Goal: Task Accomplishment & Management: Complete application form

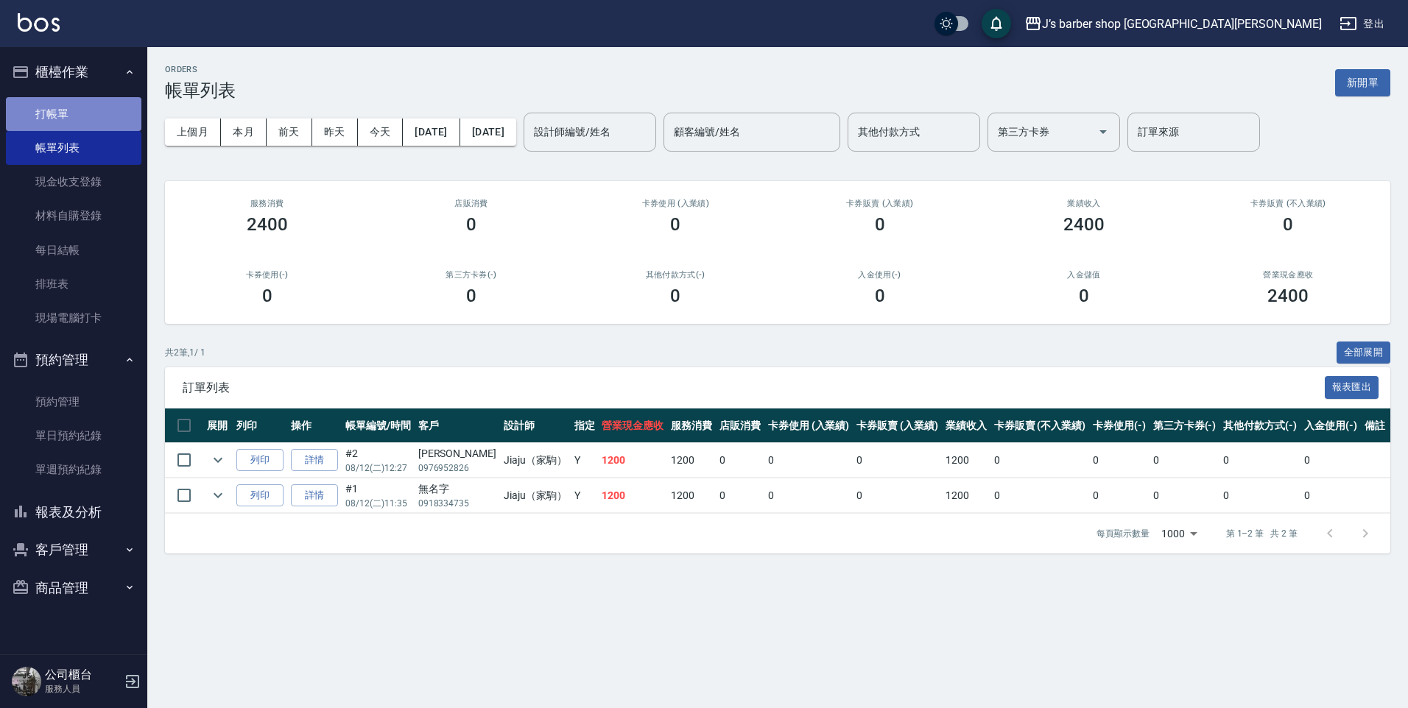
click at [65, 105] on link "打帳單" at bounding box center [73, 114] width 135 height 34
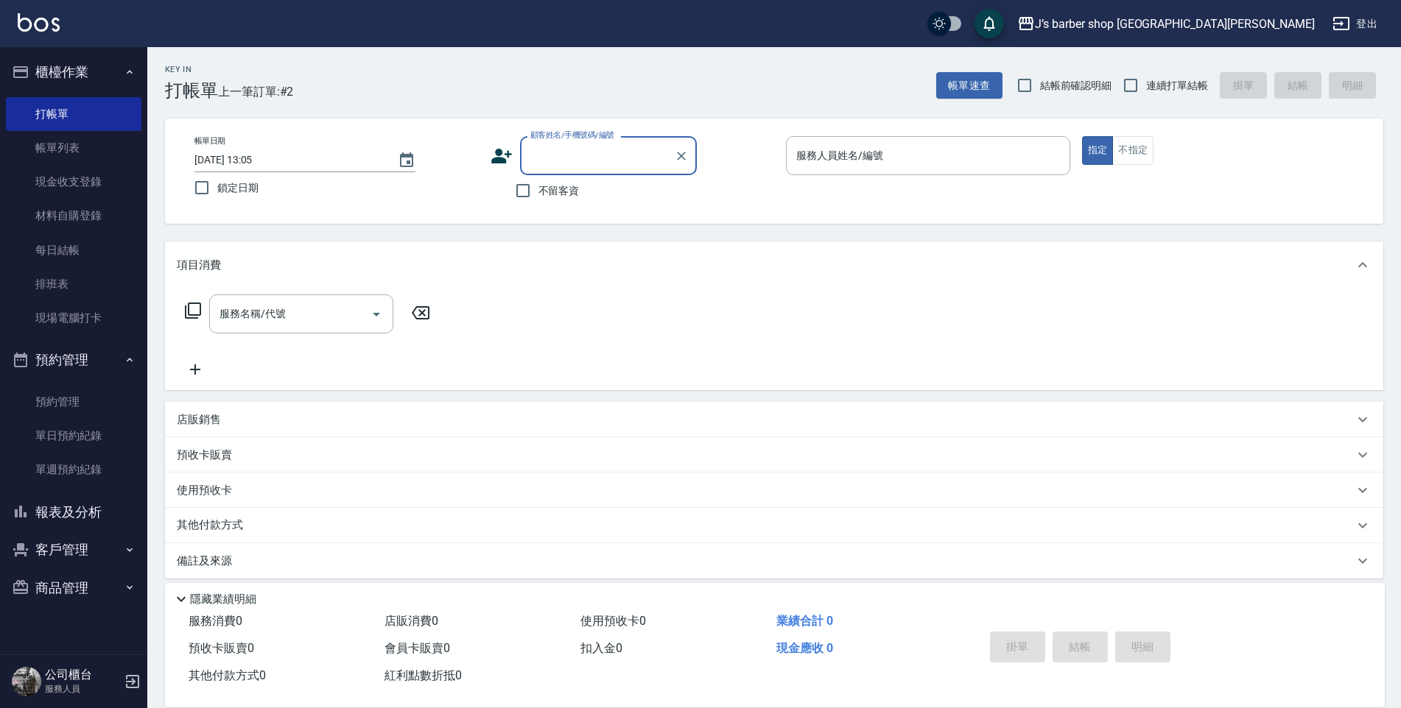
click at [273, 159] on input "[DATE] 13:05" at bounding box center [288, 160] width 189 height 24
type input "[DATE] 13:00"
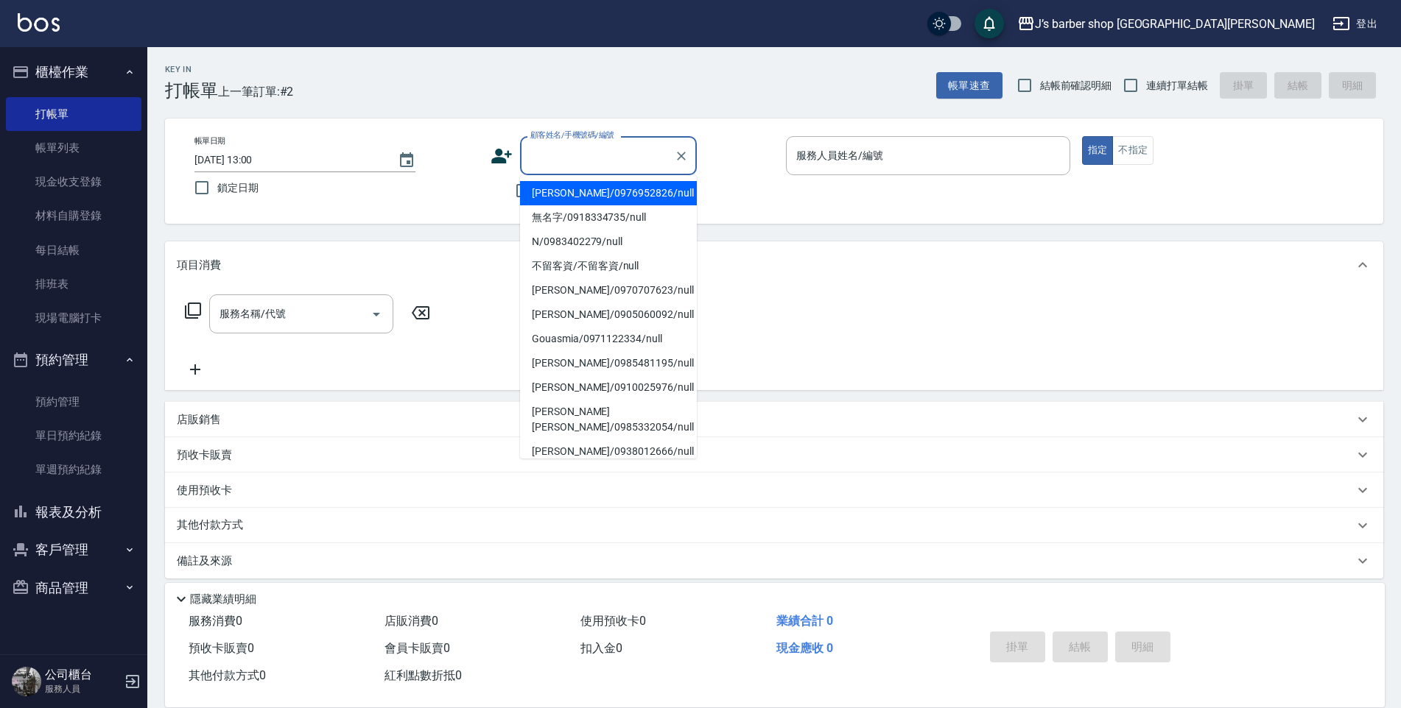
click at [534, 153] on input "顧客姓名/手機號碼/編號" at bounding box center [596, 156] width 141 height 26
click at [442, 202] on label "鎖定日期" at bounding box center [326, 187] width 281 height 31
click at [217, 202] on input "鎖定日期" at bounding box center [201, 187] width 31 height 31
checkbox input "true"
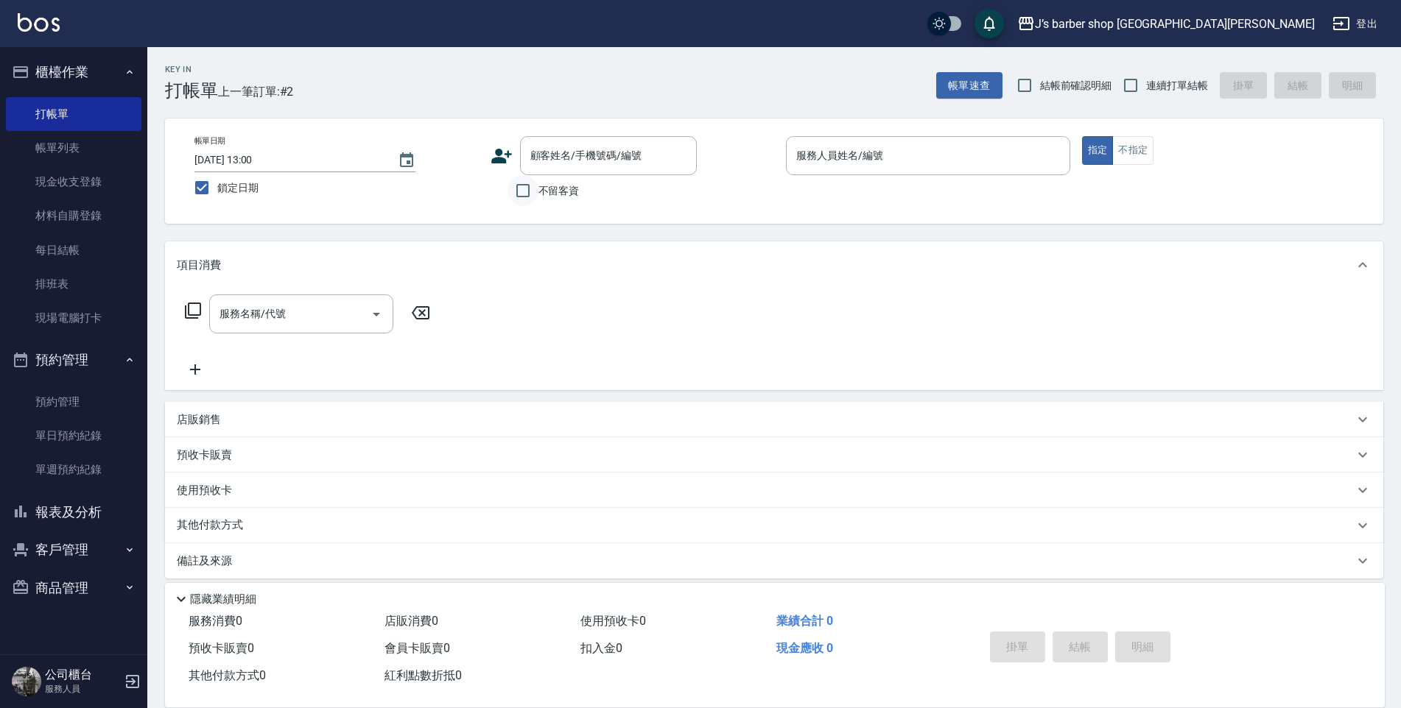
click at [529, 194] on input "不留客資" at bounding box center [522, 190] width 31 height 31
checkbox input "true"
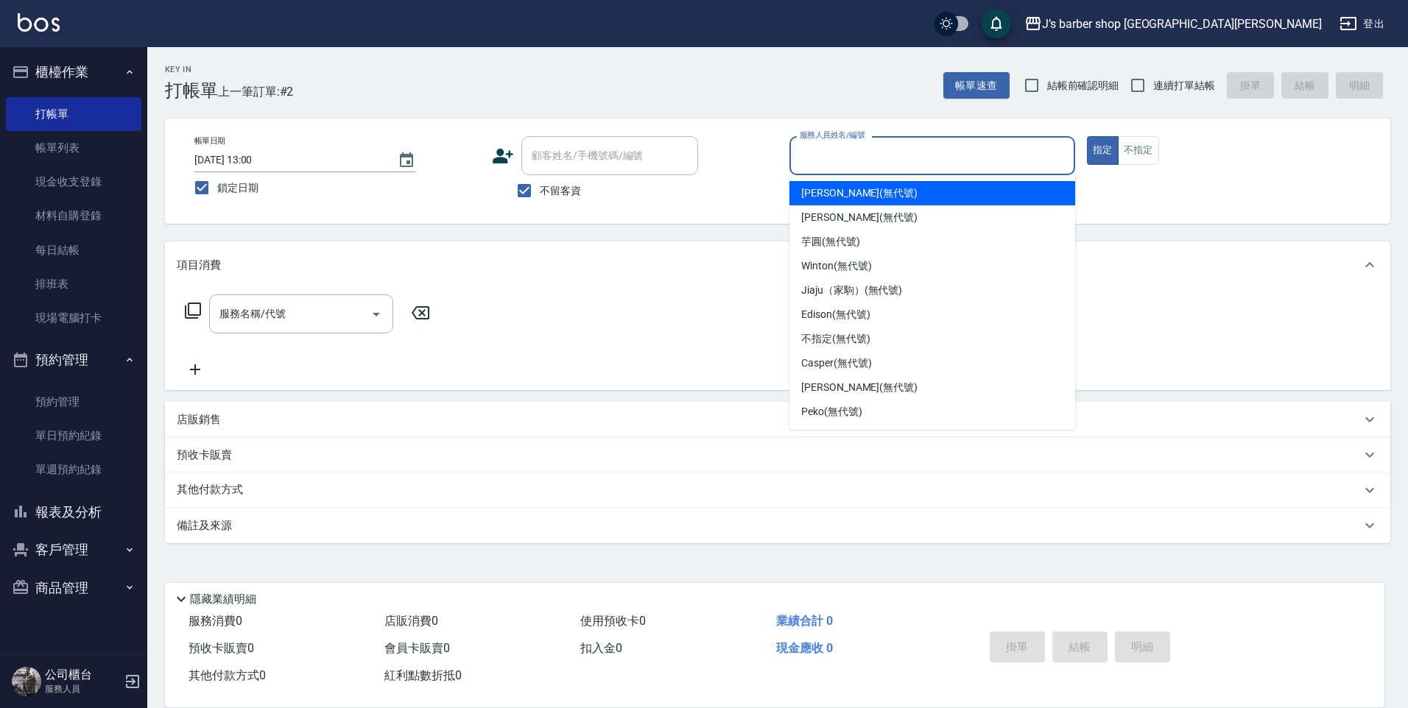
click at [844, 160] on input "服務人員姓名/編號" at bounding box center [932, 156] width 272 height 26
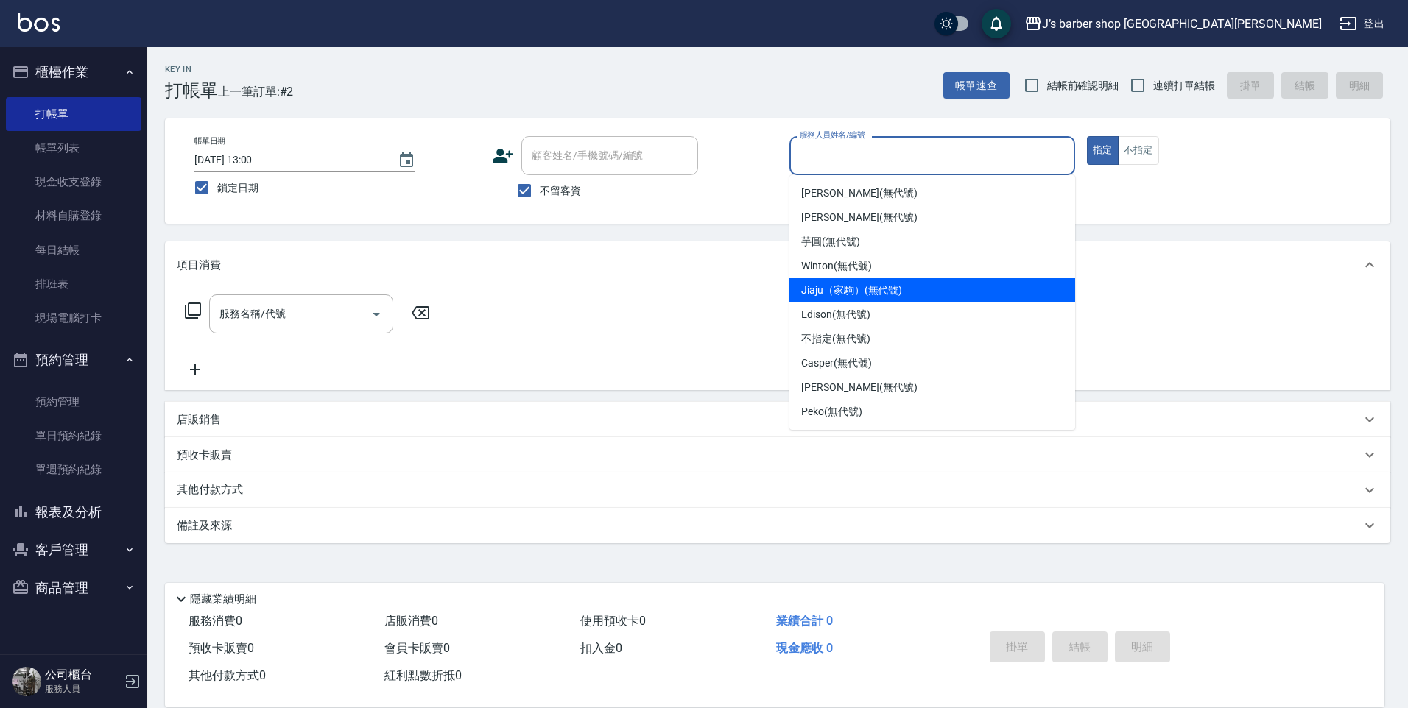
click at [842, 282] on div "Jiaju（家駒） (無代號)" at bounding box center [932, 290] width 286 height 24
type input "Jiaju（家駒）(無代號)"
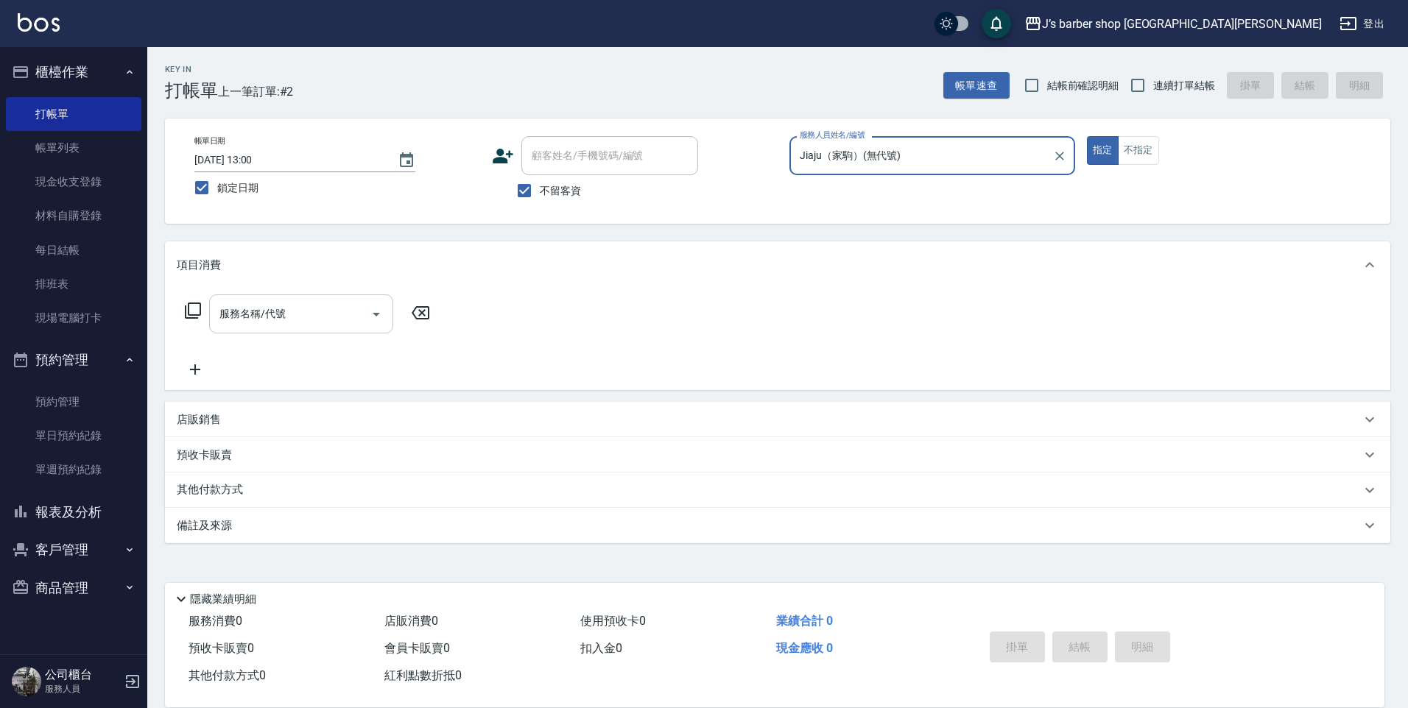
click at [346, 300] on div "服務名稱/代號" at bounding box center [301, 314] width 184 height 39
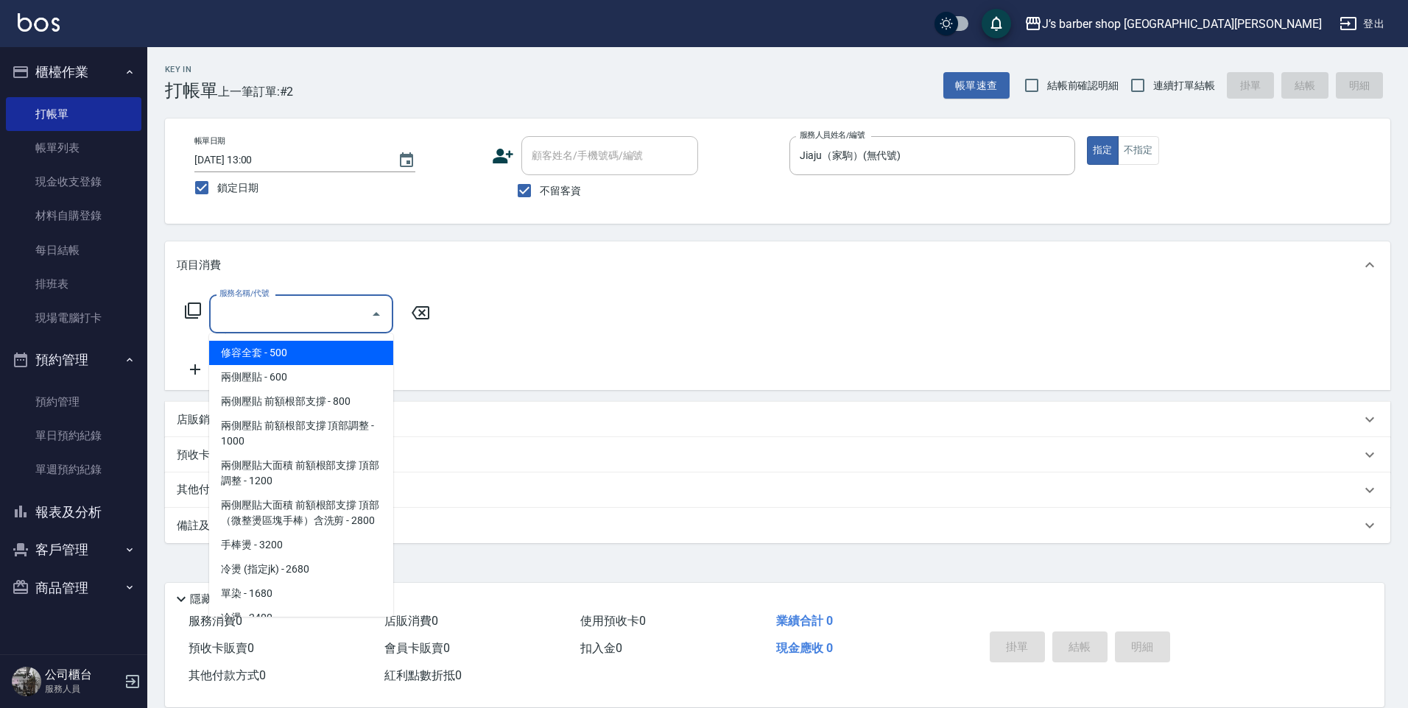
scroll to position [147, 0]
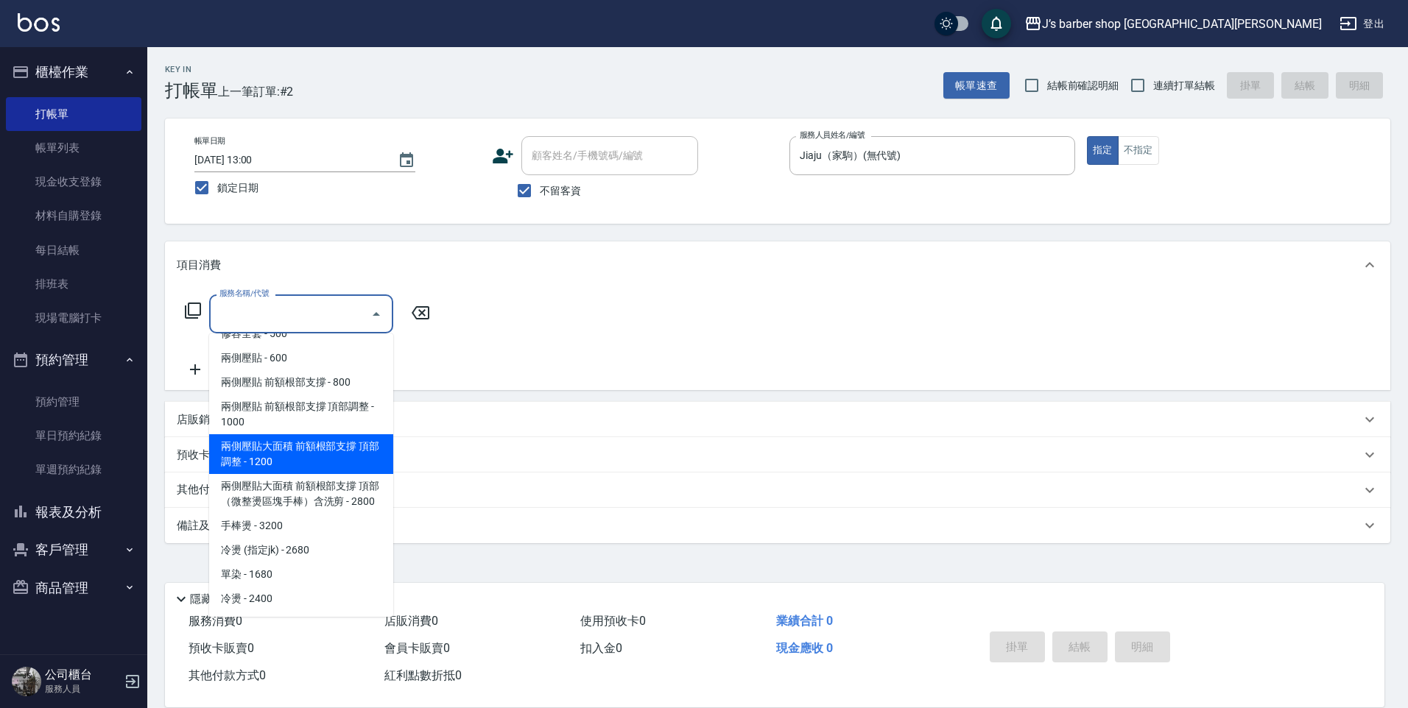
click at [311, 443] on span "兩側壓貼大面積 前額根部支撐 頂部調整 - 1200" at bounding box center [301, 454] width 184 height 40
type input "兩側壓貼大面積 前額根部支撐 頂部調整(Gp3)"
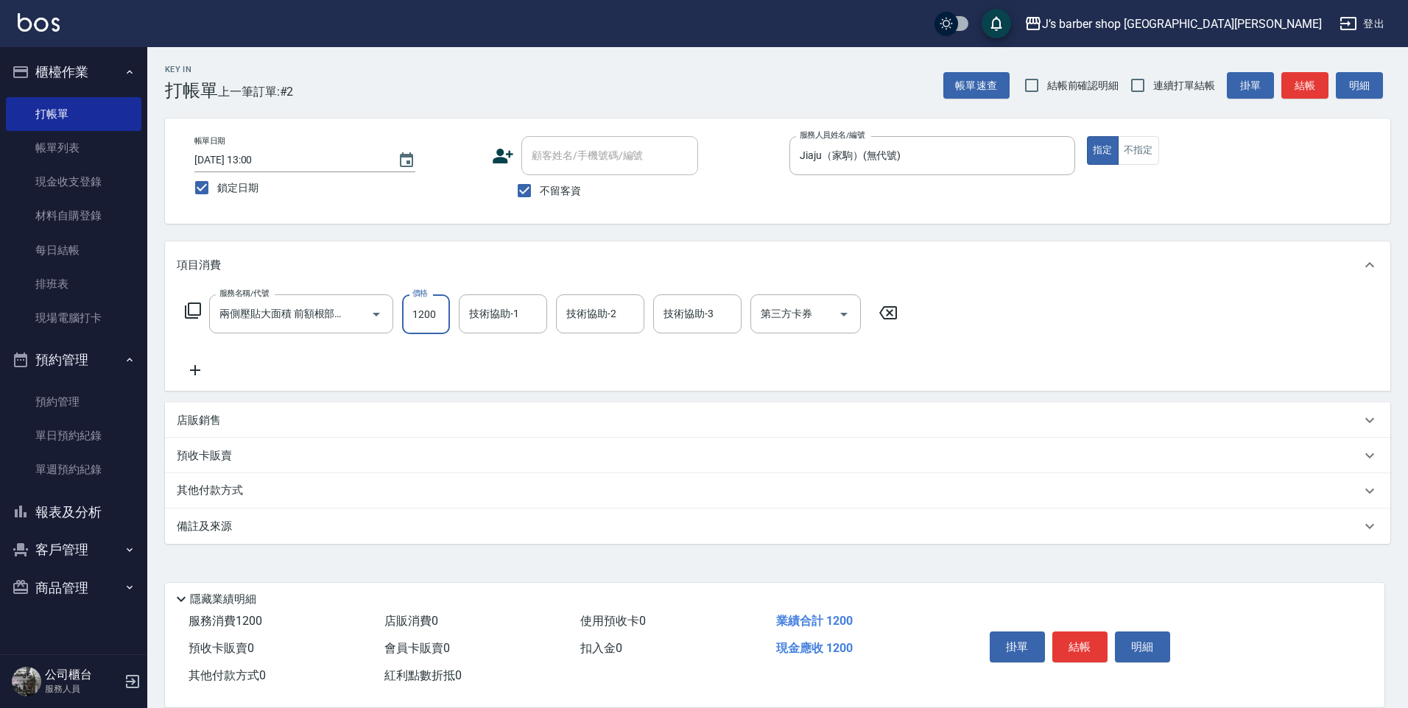
click at [410, 323] on input "1200" at bounding box center [426, 315] width 48 height 40
type input "1500"
click at [484, 309] on input "技術協助-1" at bounding box center [502, 314] width 75 height 26
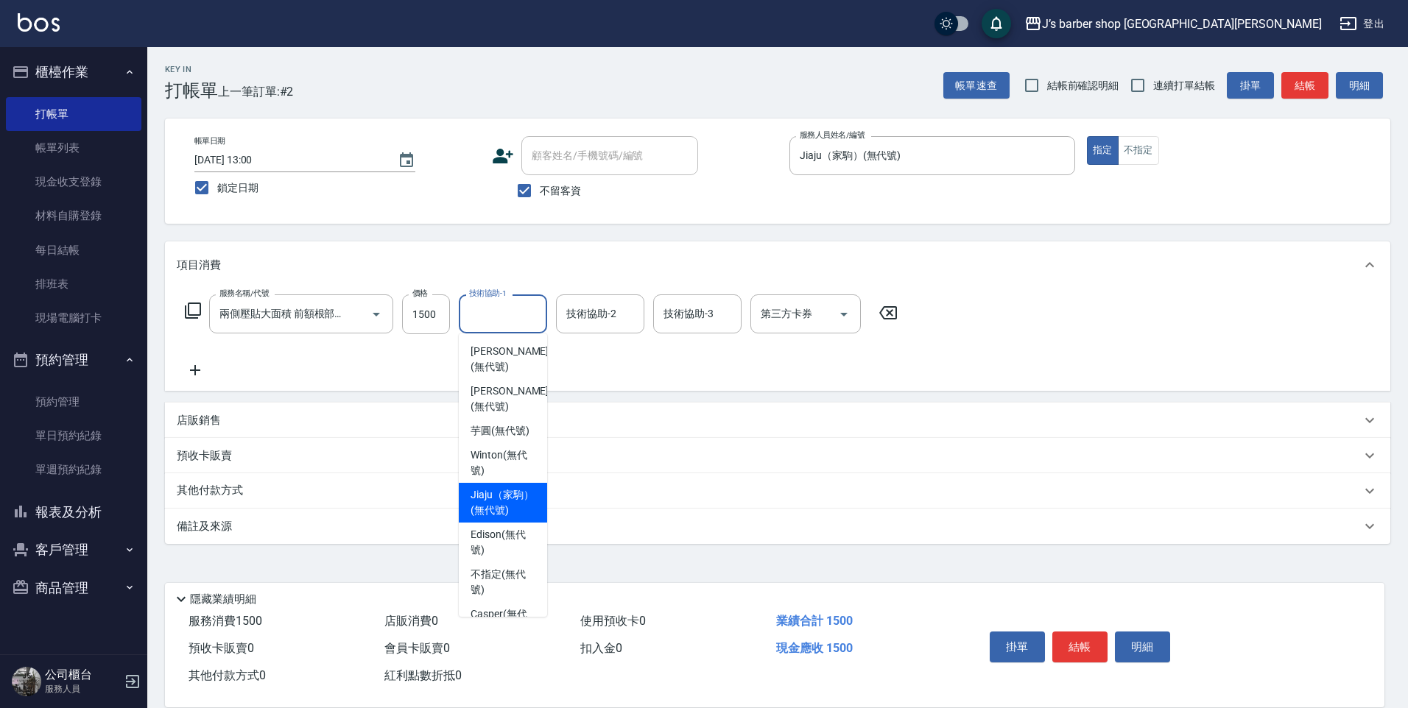
click at [493, 518] on span "Jiaju（家駒） (無代號)" at bounding box center [503, 502] width 65 height 31
type input "Jiaju（家駒）(無代號)"
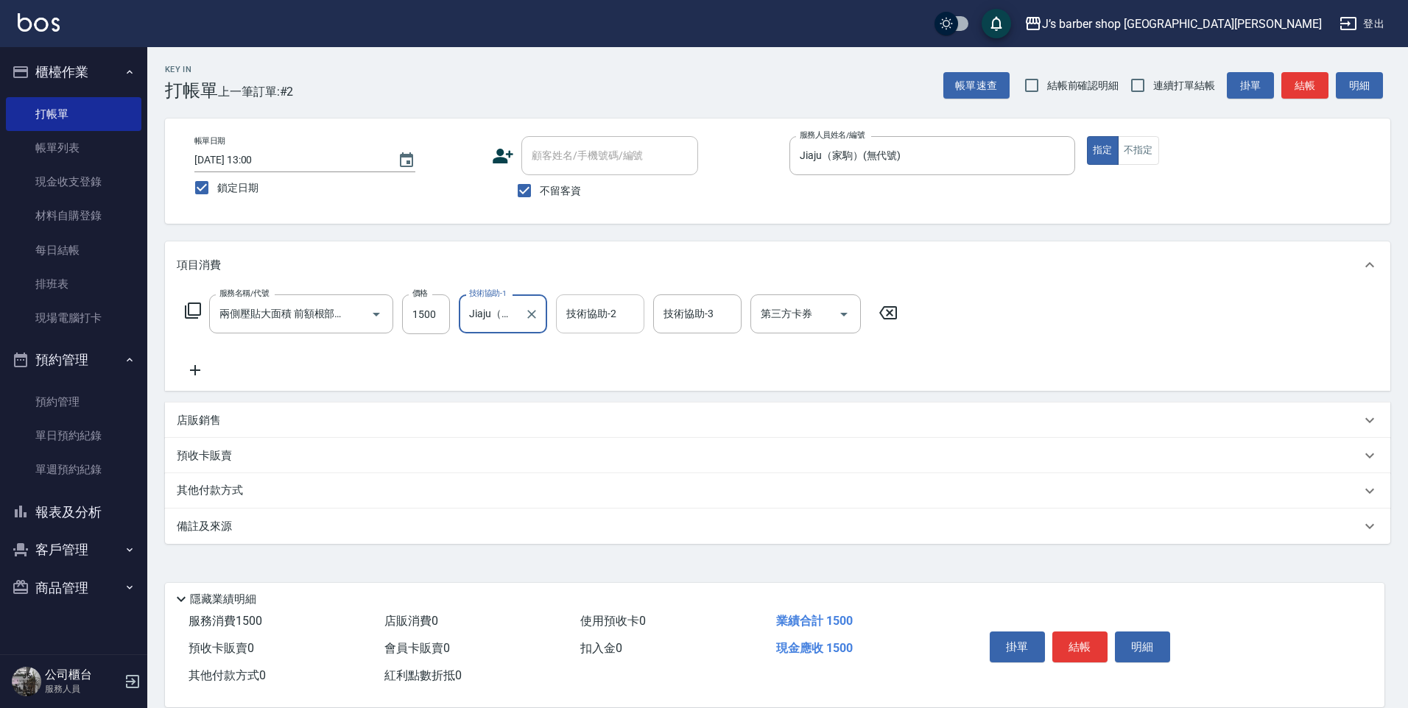
click at [581, 323] on input "技術協助-2" at bounding box center [600, 314] width 75 height 26
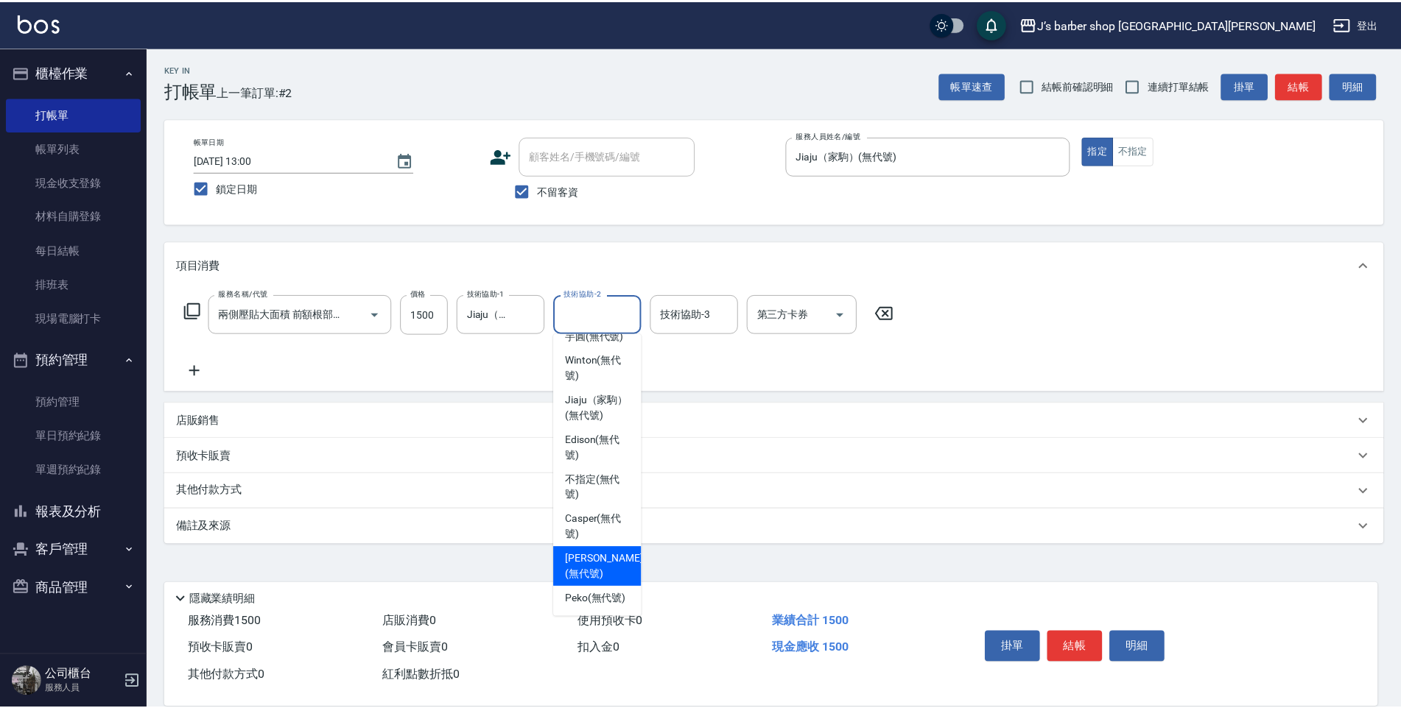
scroll to position [126, 0]
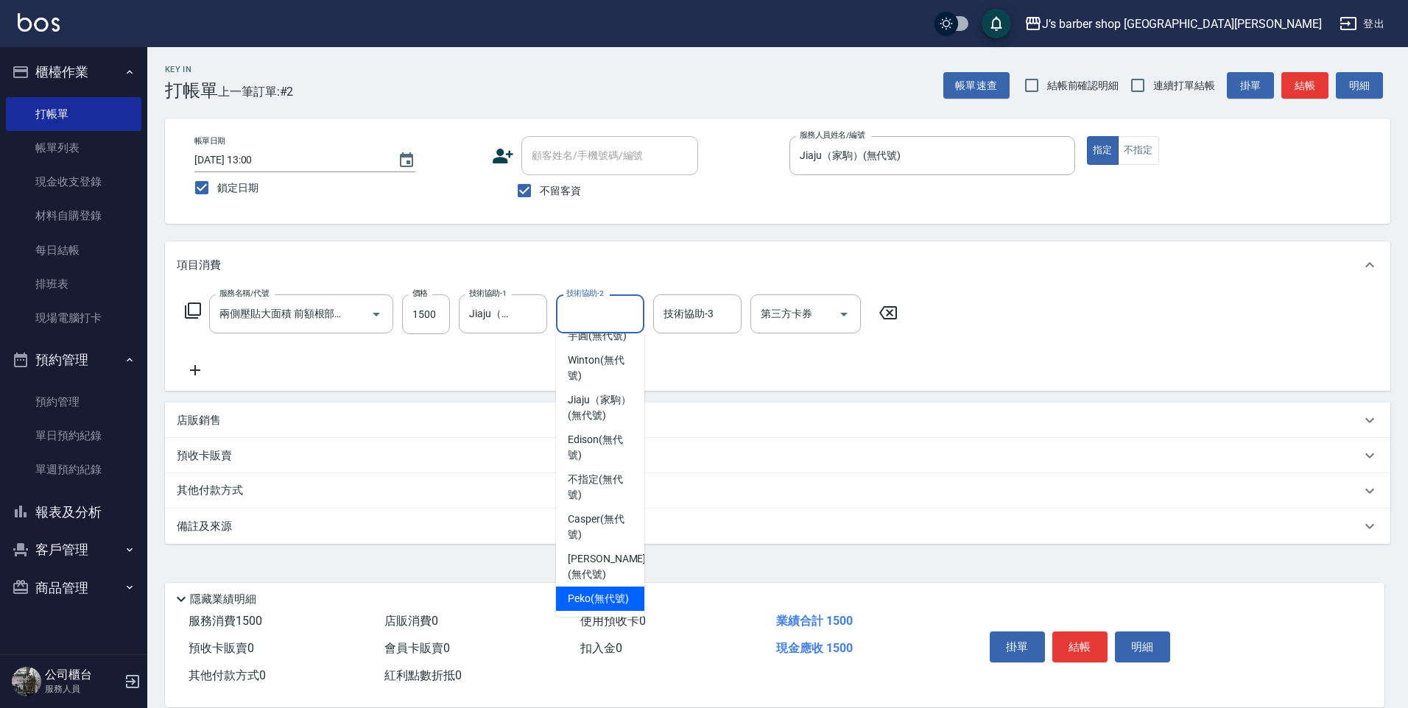
click at [595, 591] on span "Peko (無代號)" at bounding box center [598, 598] width 61 height 15
type input "Peko(無代號)"
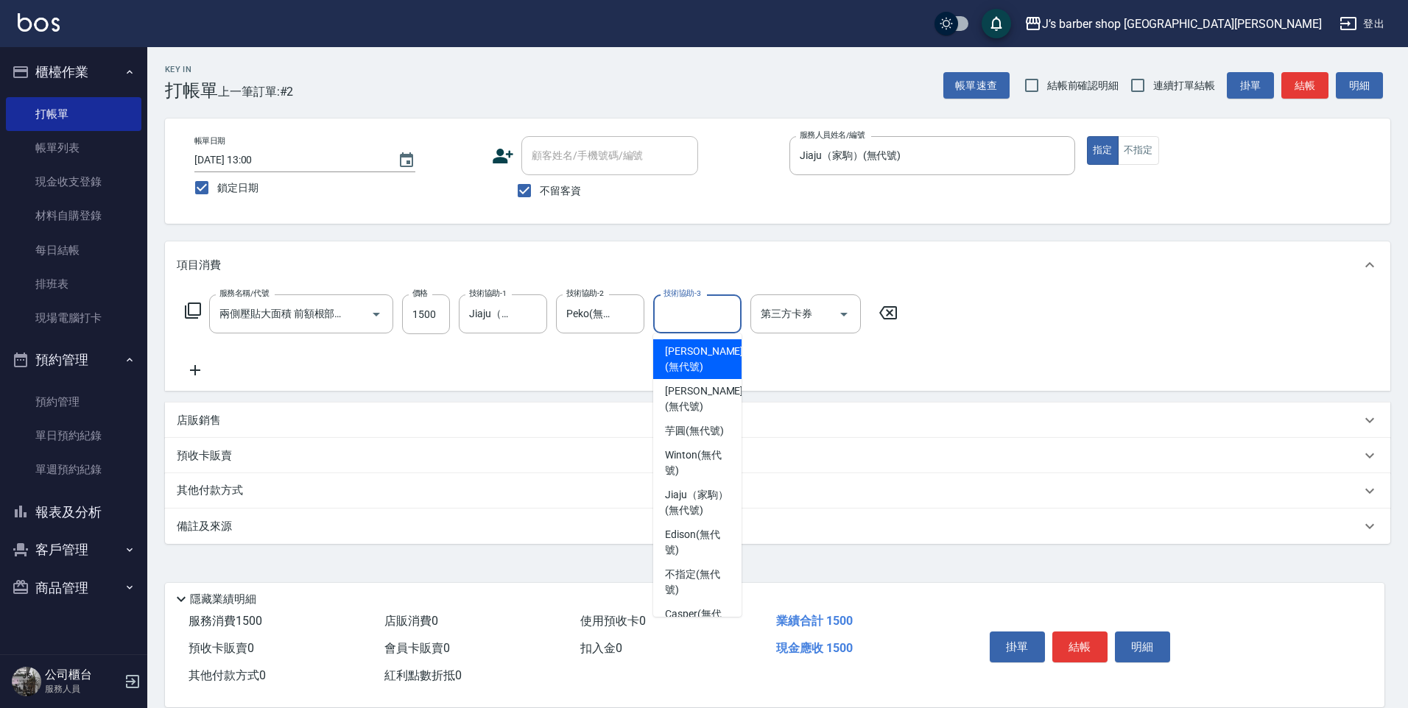
click at [710, 317] on input "技術協助-3" at bounding box center [697, 314] width 75 height 26
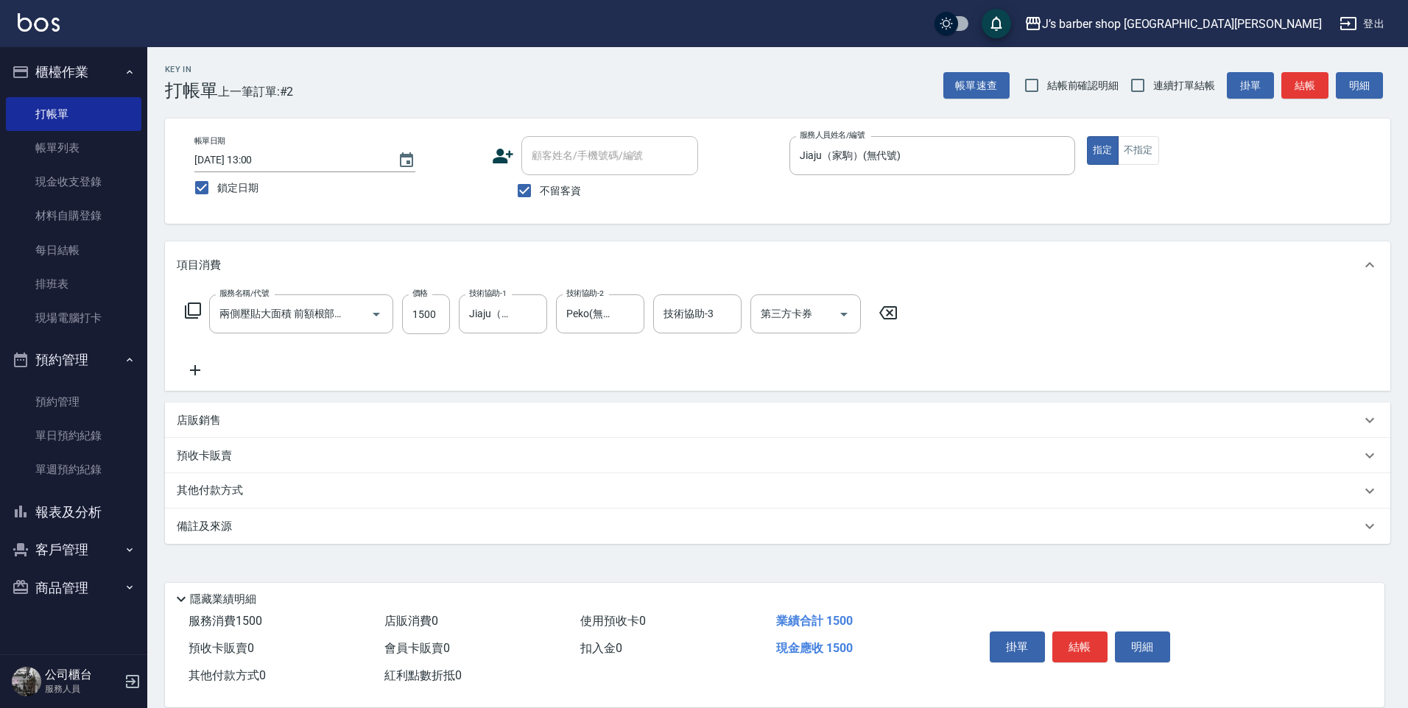
click at [557, 384] on div "服務名稱/代號 兩側壓貼大面積 前額根部支撐 頂部調整(Gp3) 服務名稱/代號 價格 1500 價格 技術協助-1 Jiaju（家駒）(無代號) 技術協助-…" at bounding box center [777, 340] width 1225 height 102
click at [423, 324] on input "1500" at bounding box center [426, 315] width 48 height 40
click at [423, 314] on input "120" at bounding box center [426, 315] width 48 height 40
type input "1200"
click at [189, 364] on icon at bounding box center [195, 371] width 37 height 18
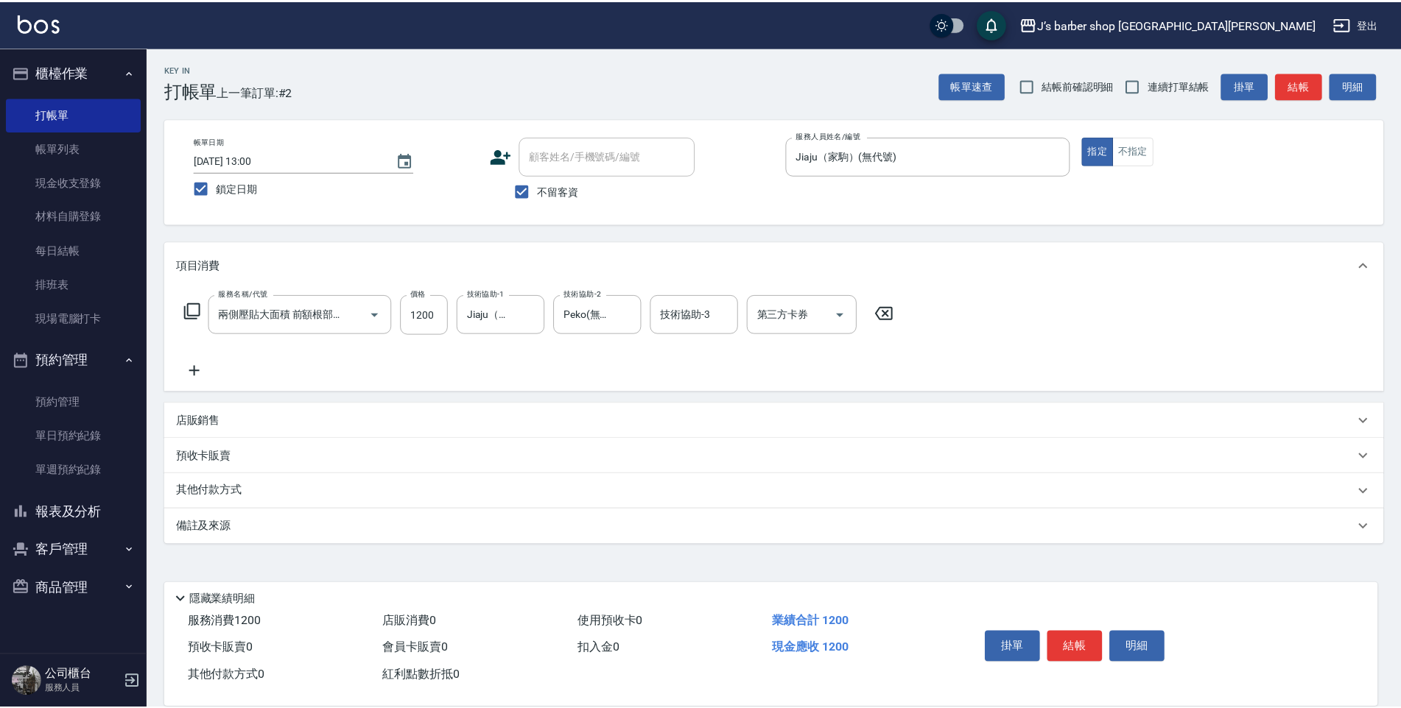
scroll to position [0, 0]
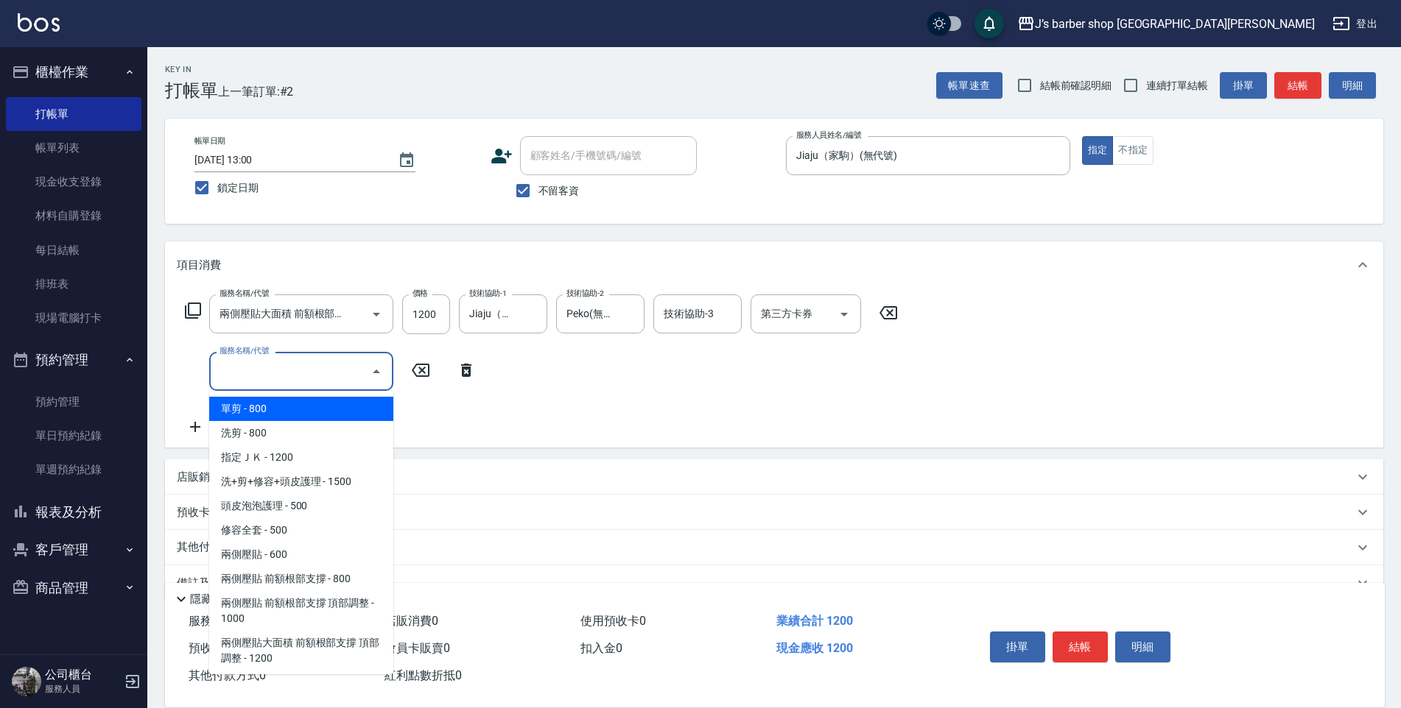
click at [297, 378] on input "服務名稱/代號" at bounding box center [290, 372] width 149 height 26
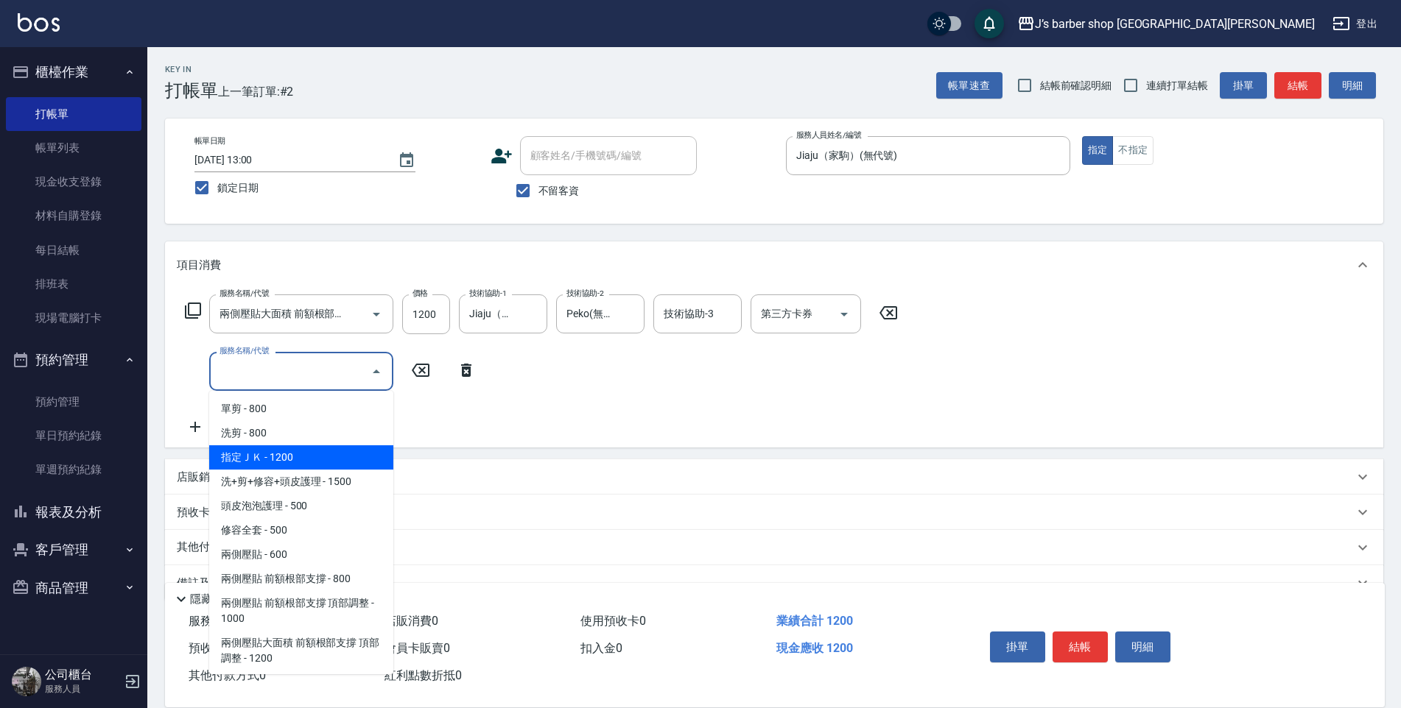
click at [256, 454] on span "指定ＪＫ - 1200" at bounding box center [301, 457] width 184 height 24
type input "指定ＪＫ(102)"
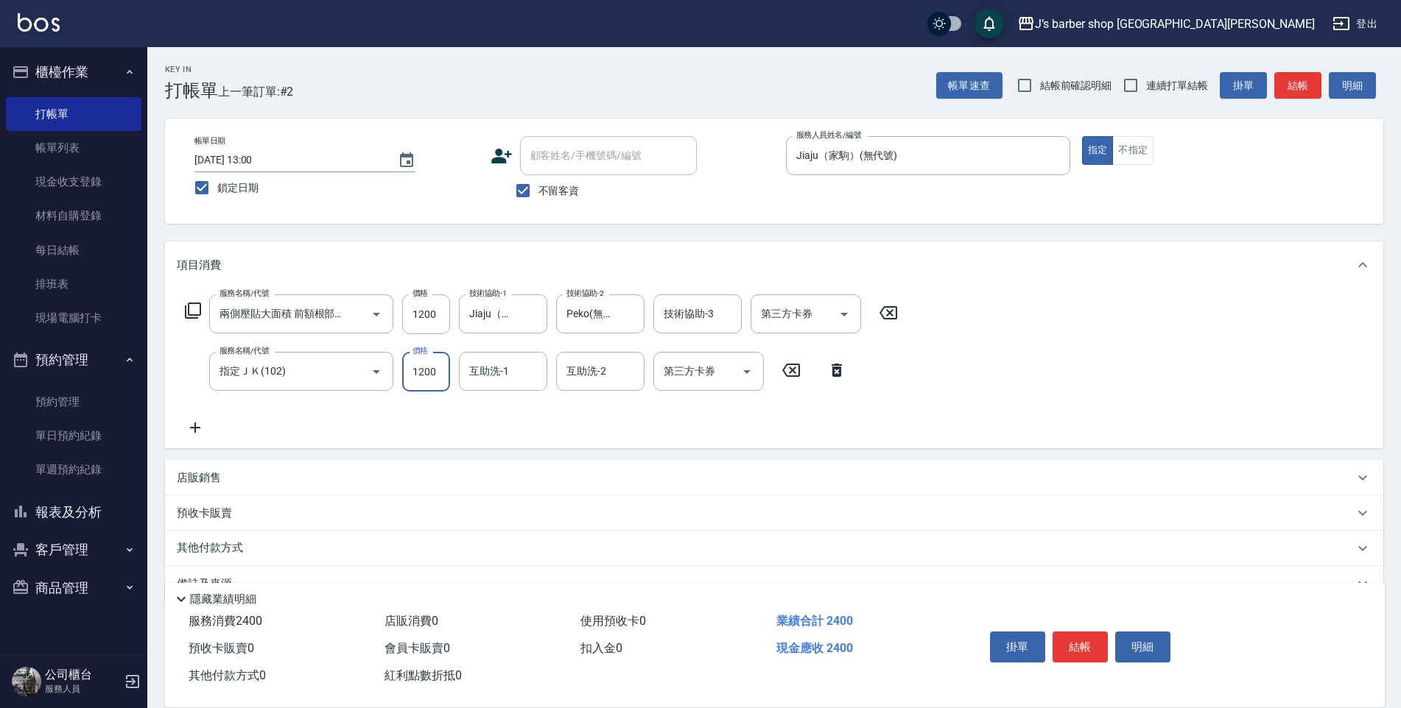
click at [415, 376] on input "1200" at bounding box center [426, 372] width 48 height 40
type input "300"
click at [489, 370] on input "互助洗-1" at bounding box center [502, 372] width 75 height 26
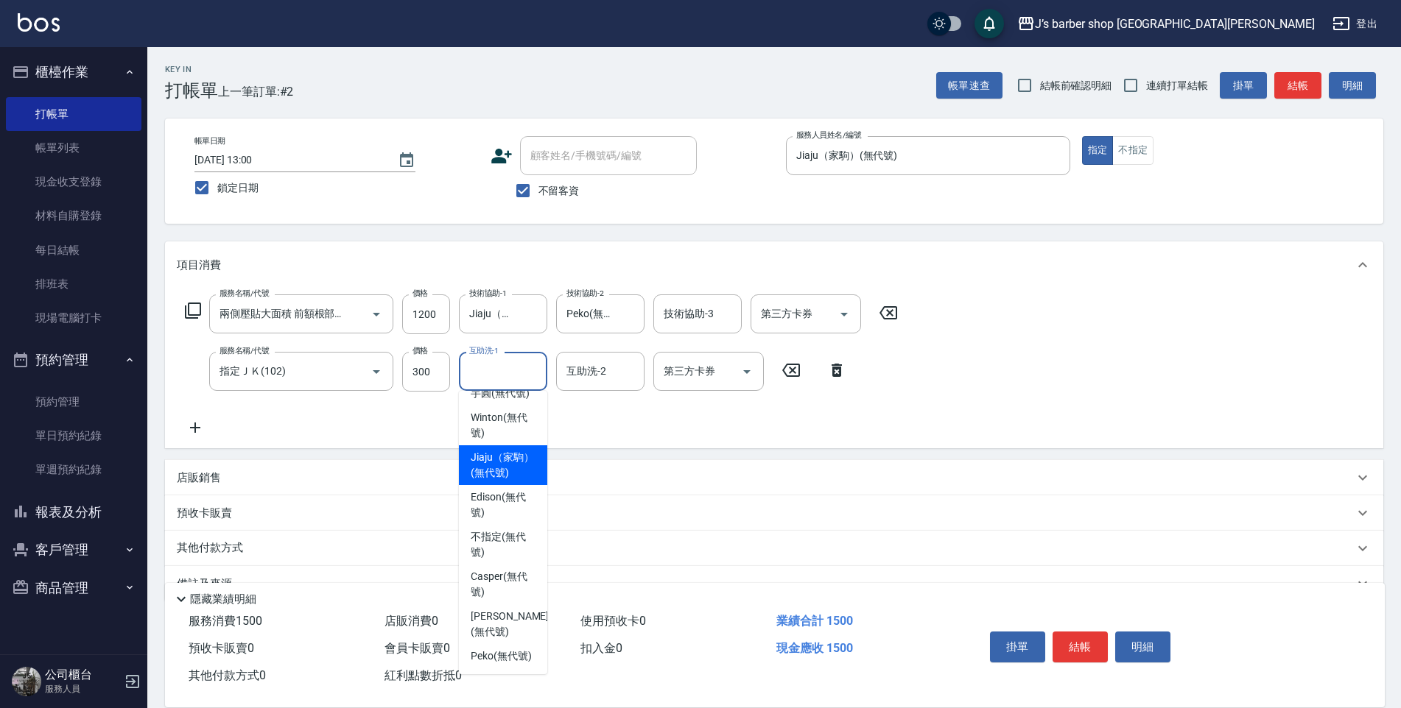
scroll to position [126, 0]
click at [493, 649] on span "Peko (無代號)" at bounding box center [501, 656] width 61 height 15
type input "Peko(無代號)"
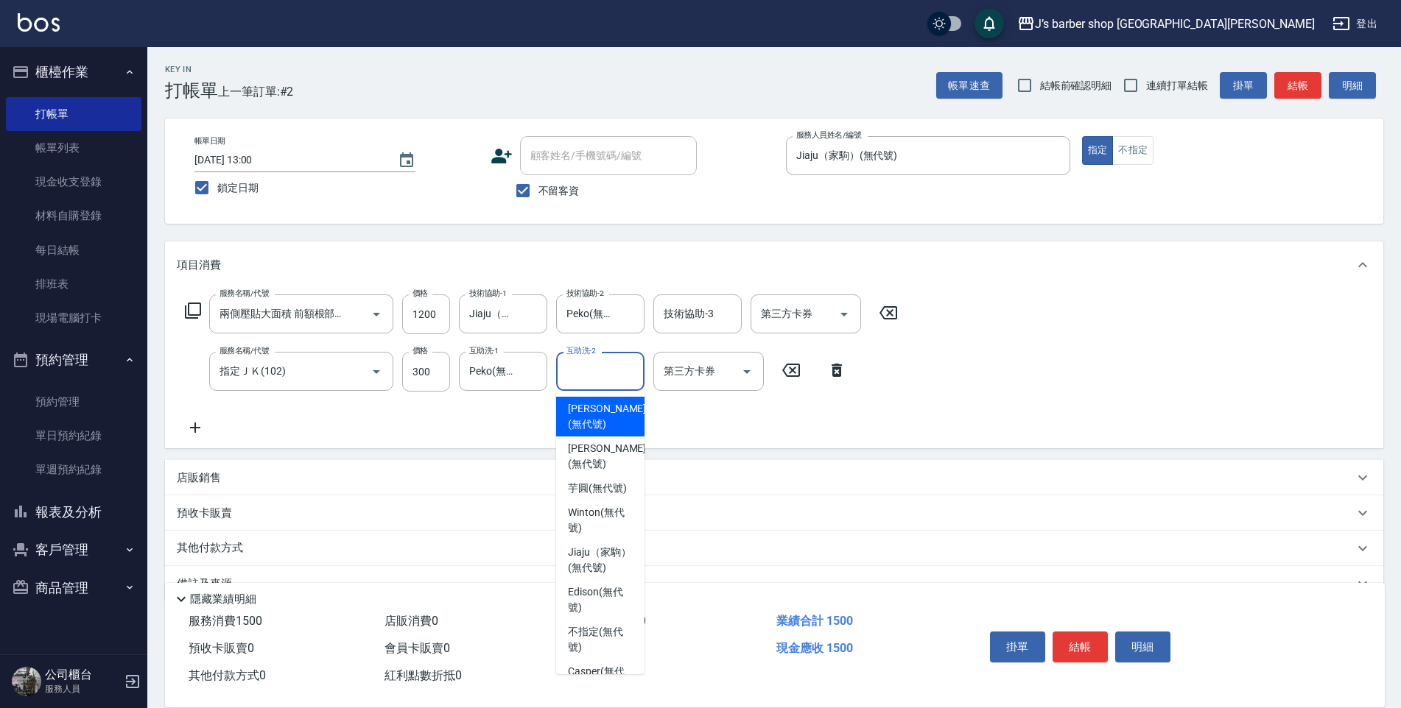
click at [579, 373] on input "互助洗-2" at bounding box center [600, 372] width 75 height 26
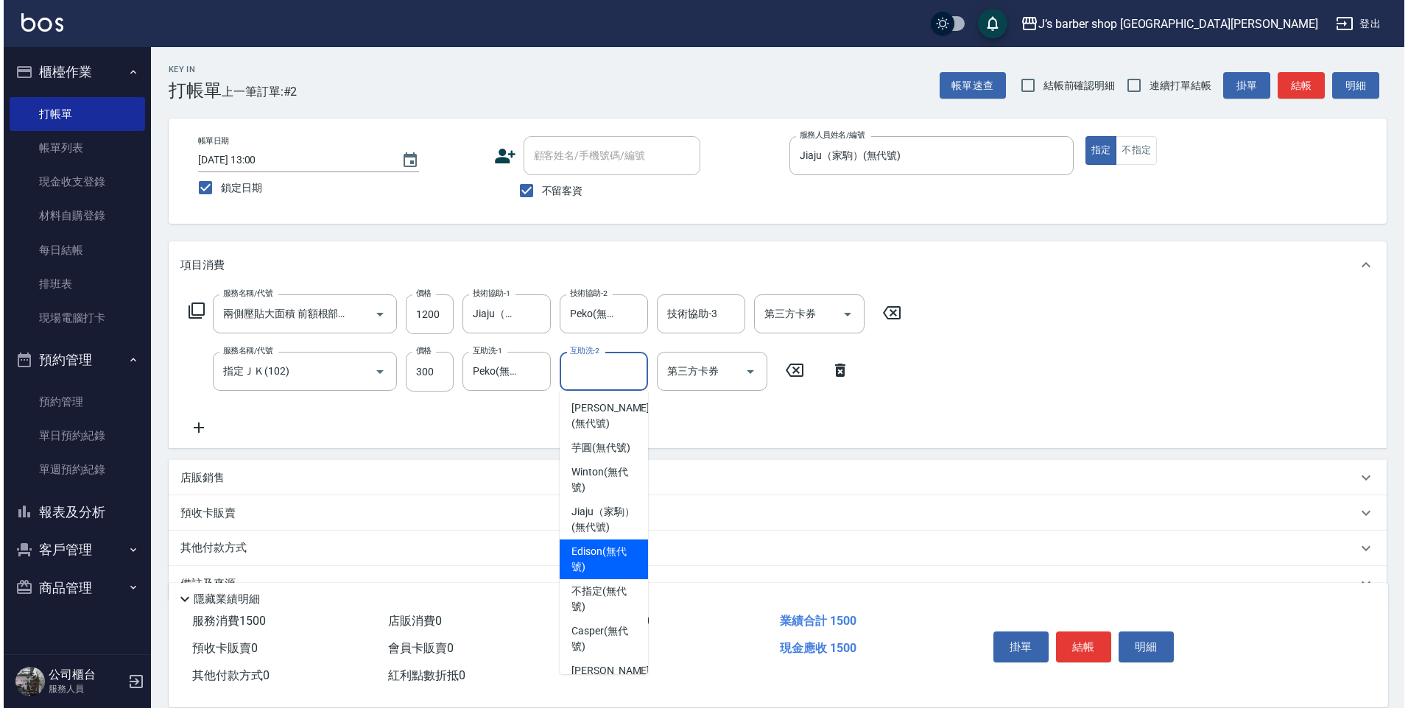
scroll to position [74, 0]
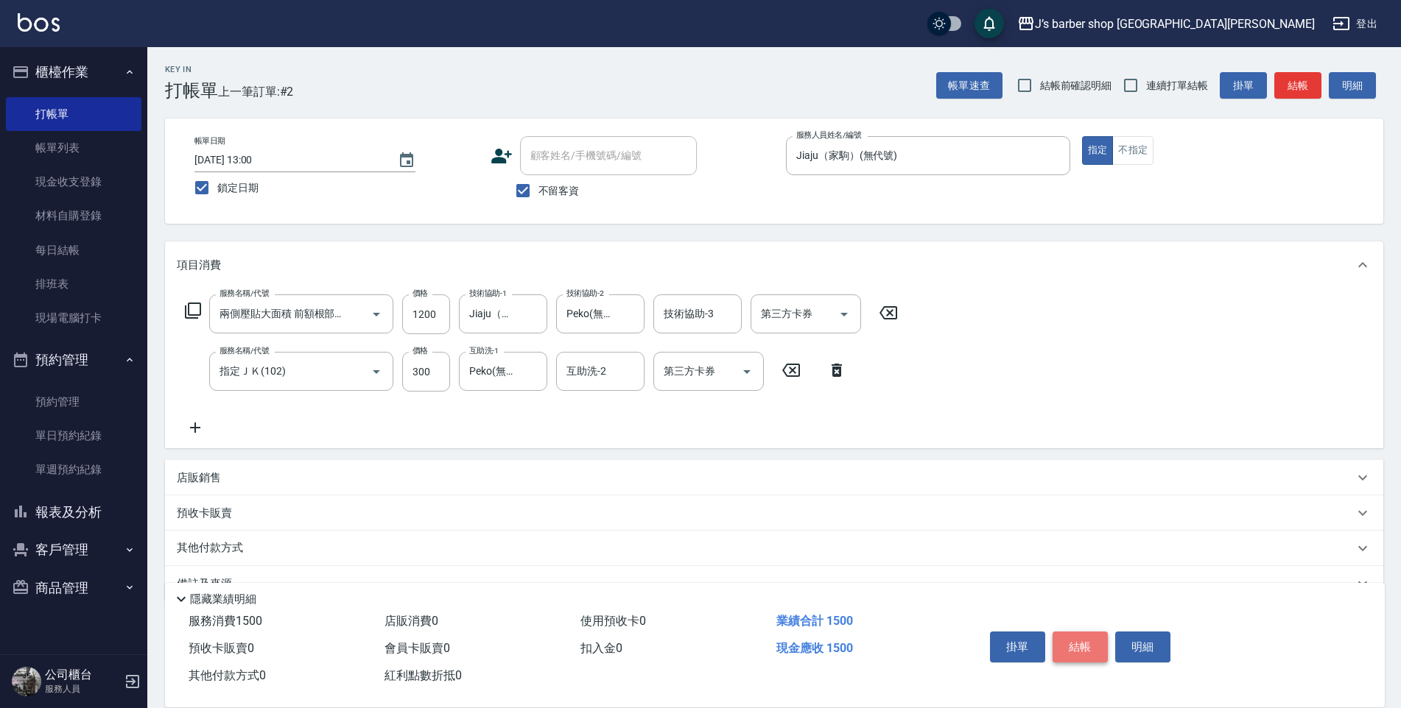
click at [1091, 641] on button "結帳" at bounding box center [1079, 647] width 55 height 31
